Goal: Task Accomplishment & Management: Manage account settings

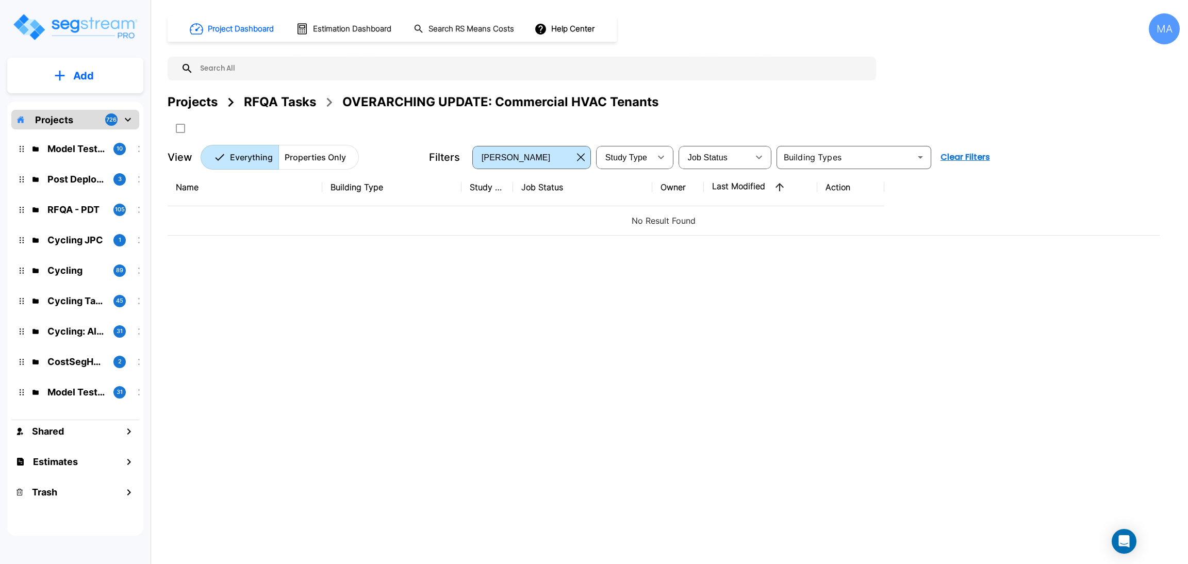
drag, startPoint x: 275, startPoint y: 100, endPoint x: 336, endPoint y: 0, distance: 117.1
click at [275, 100] on div "RFQA Tasks" at bounding box center [280, 102] width 72 height 19
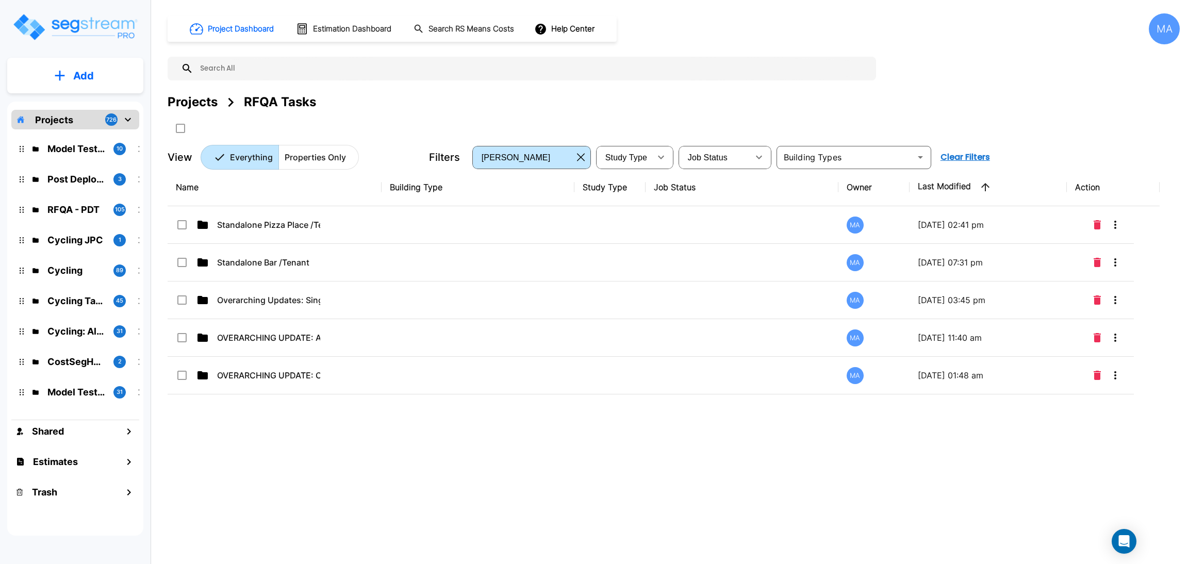
click at [261, 105] on div "RFQA Tasks" at bounding box center [280, 102] width 72 height 19
click at [197, 98] on div "Projects" at bounding box center [193, 102] width 50 height 19
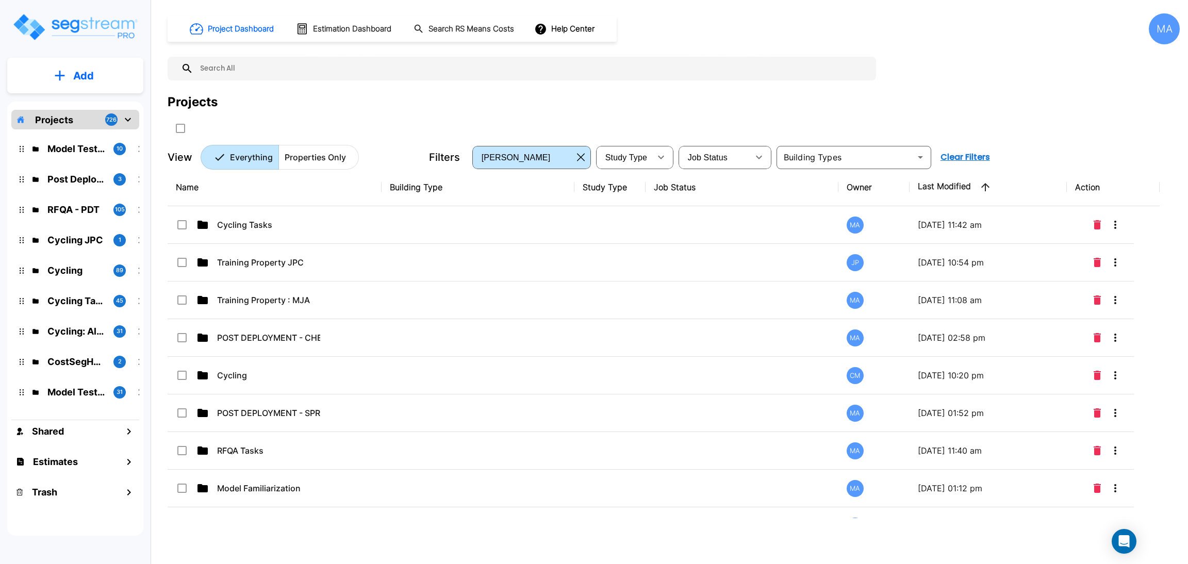
click at [81, 86] on button "Add" at bounding box center [75, 76] width 136 height 30
click at [82, 101] on p "Add Folder" at bounding box center [81, 104] width 42 height 12
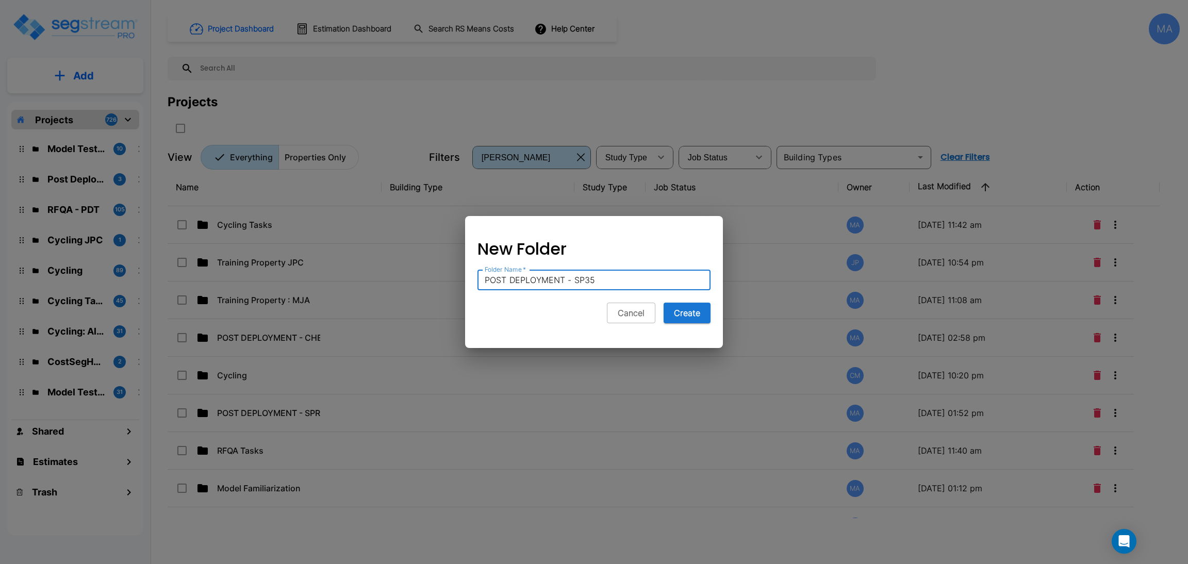
drag, startPoint x: 507, startPoint y: 282, endPoint x: 558, endPoint y: 266, distance: 53.3
click at [508, 282] on input "POST DEPLOYMENT - SP35" at bounding box center [593, 280] width 233 height 21
type input "PRE DEPLOYMENT - SP35"
click at [694, 314] on button "Create" at bounding box center [687, 313] width 47 height 21
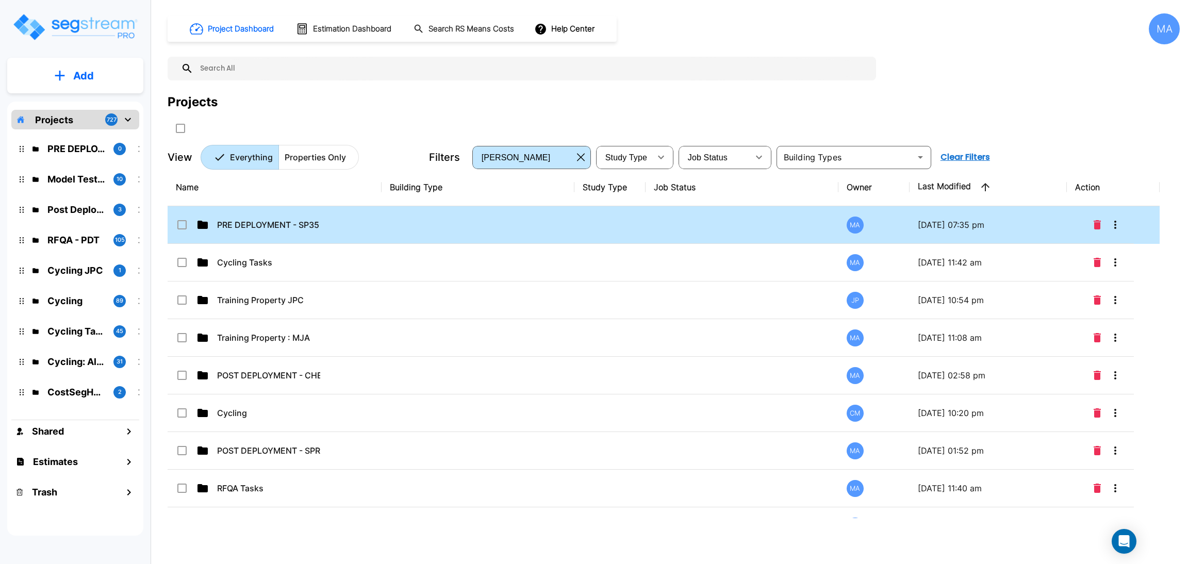
click at [326, 234] on td "PRE DEPLOYMENT - SP35" at bounding box center [275, 225] width 214 height 38
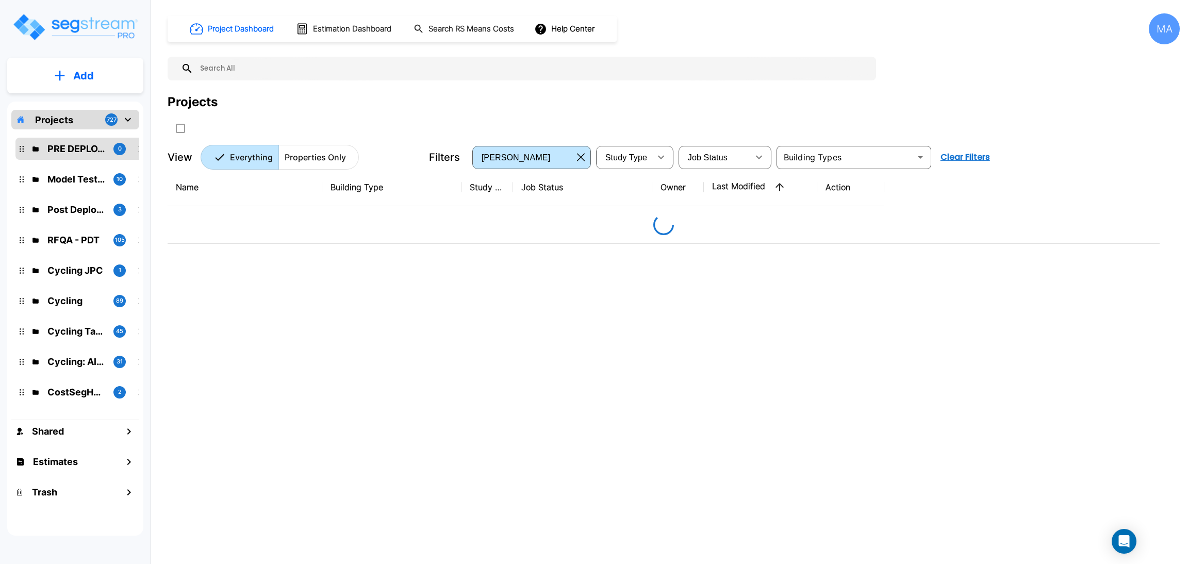
click at [100, 75] on button "Add" at bounding box center [75, 76] width 136 height 30
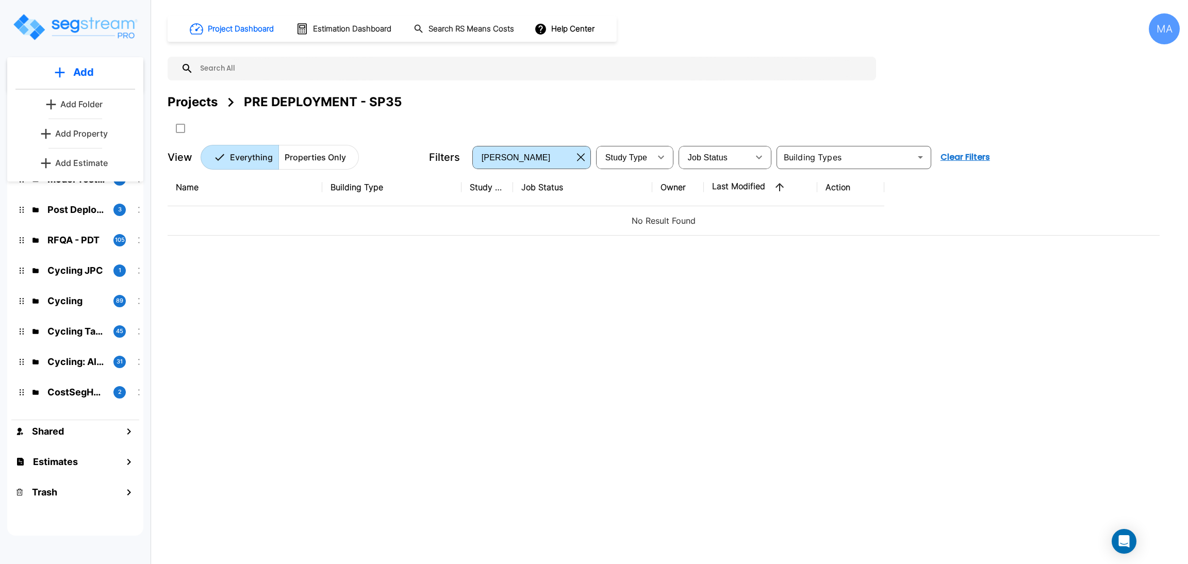
drag, startPoint x: 200, startPoint y: 103, endPoint x: 368, endPoint y: 7, distance: 193.3
click at [200, 103] on div "Projects" at bounding box center [193, 102] width 50 height 19
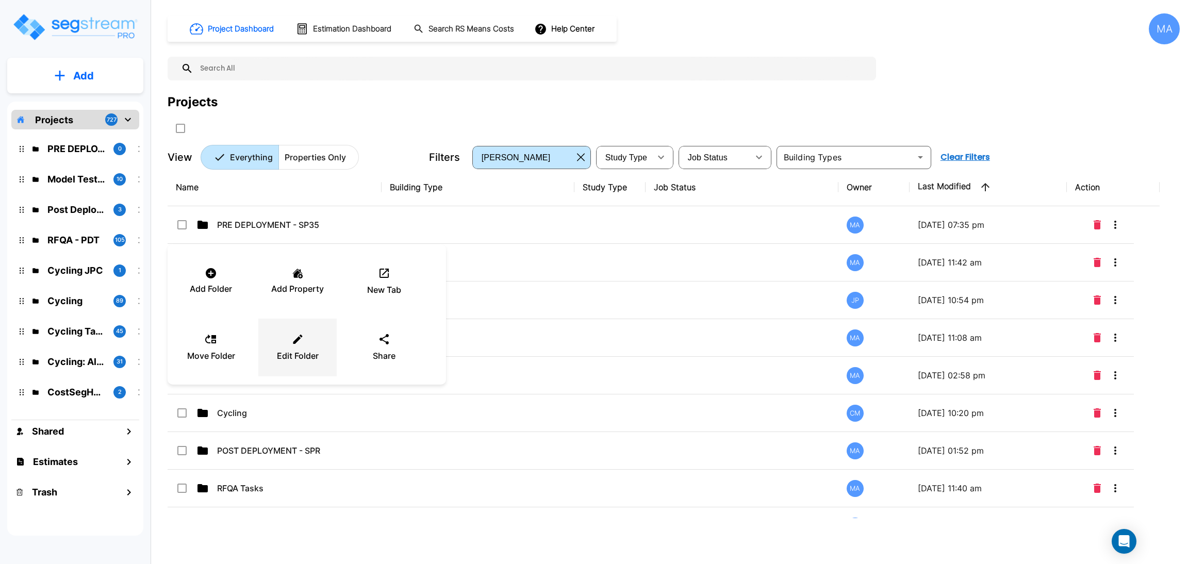
click at [299, 343] on icon at bounding box center [297, 339] width 13 height 12
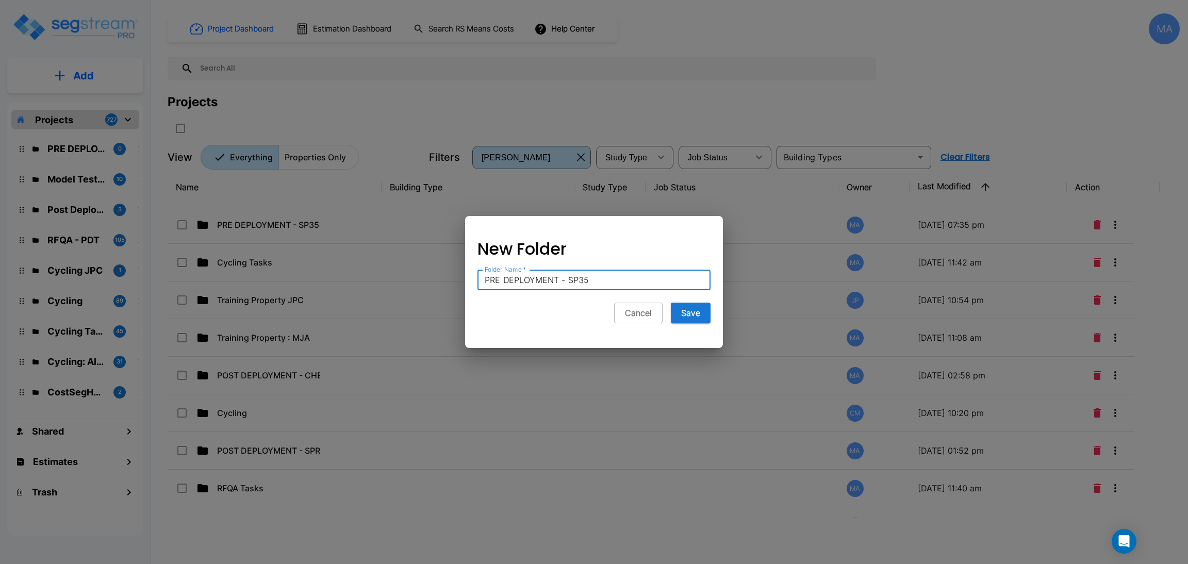
click at [501, 278] on input "PRE DEPLOYMENT - SP35" at bounding box center [593, 280] width 233 height 21
type input "POST DEPLOYMENT - SP35"
click at [691, 319] on button "Save" at bounding box center [691, 313] width 40 height 21
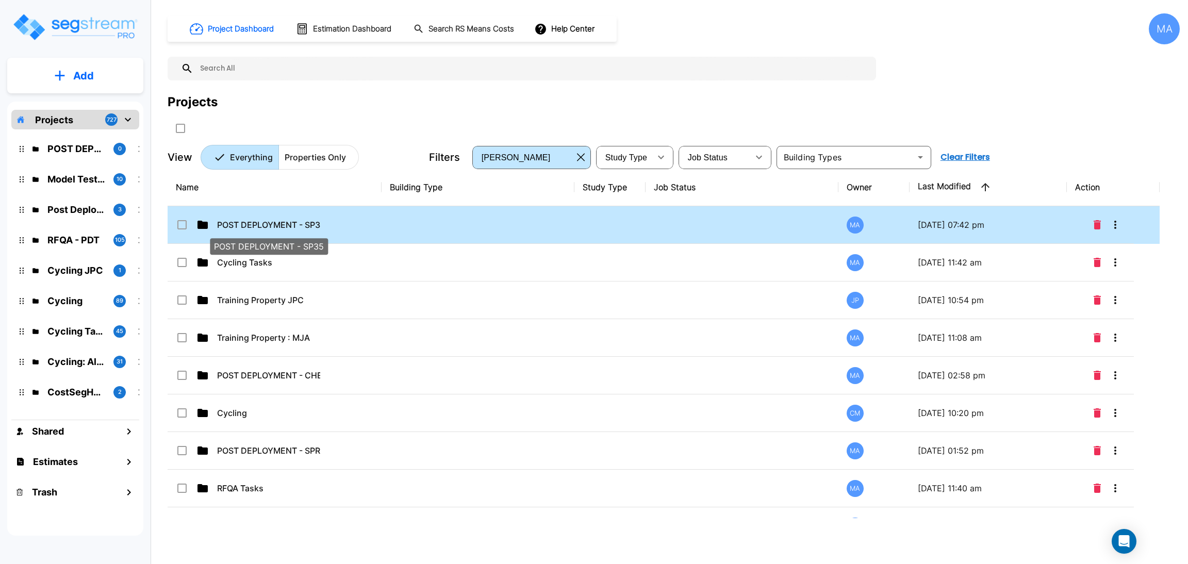
click at [297, 224] on p "POST DEPLOYMENT - SP35" at bounding box center [268, 225] width 103 height 12
